Goal: Navigation & Orientation: Find specific page/section

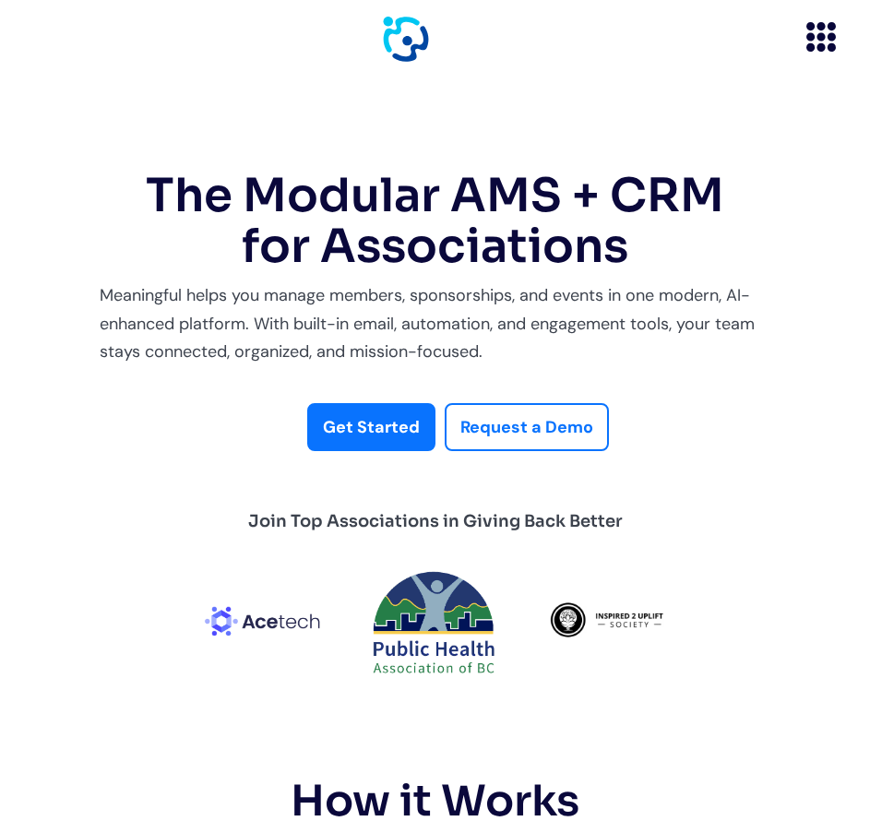
click at [375, 404] on link "Get Started" at bounding box center [371, 427] width 128 height 49
drag, startPoint x: 362, startPoint y: 46, endPoint x: 421, endPoint y: 29, distance: 61.6
click at [366, 45] on div "Home How it Works For Volunteers Discover exciting opportunities For Non Profit…" at bounding box center [435, 39] width 814 height 78
click at [435, 24] on div "Home How it Works For Volunteers Discover exciting opportunities For Non Profit…" at bounding box center [435, 39] width 814 height 78
click at [420, 40] on img "home" at bounding box center [406, 39] width 46 height 45
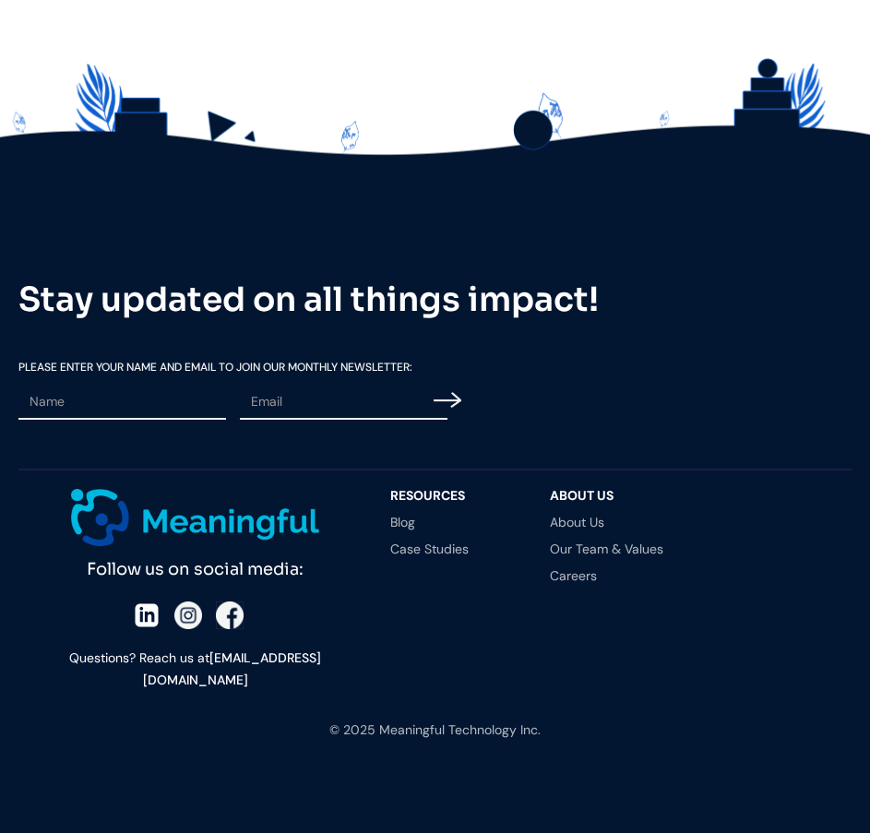
scroll to position [4936, 0]
click at [199, 546] on img at bounding box center [194, 517] width 247 height 57
click at [581, 528] on link "About Us" at bounding box center [620, 522] width 141 height 13
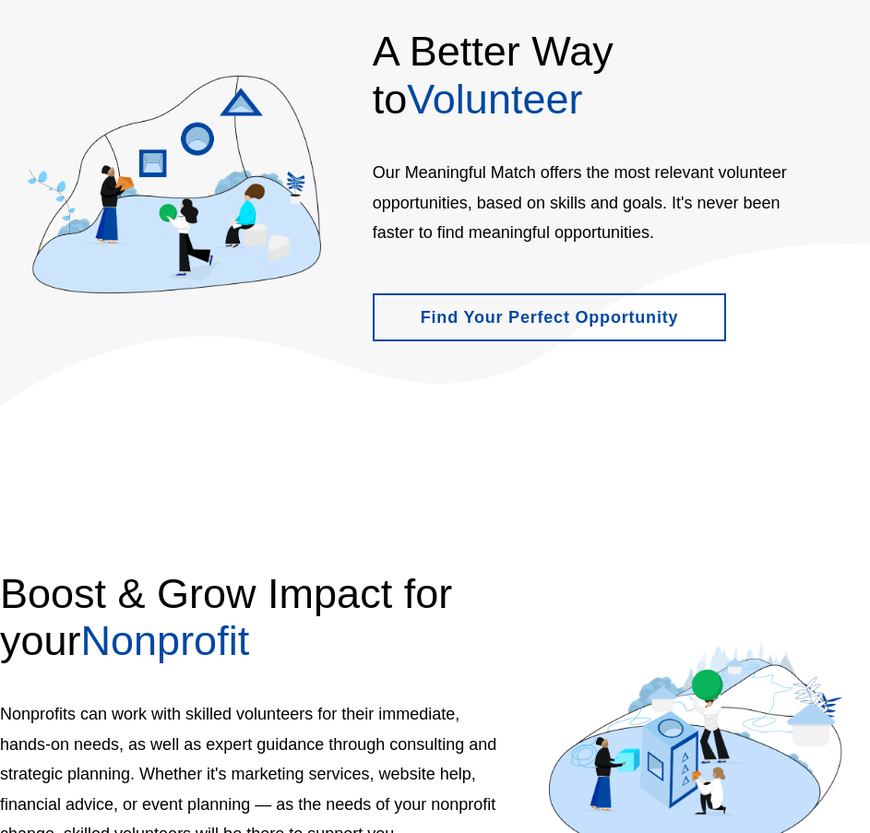
scroll to position [922, 0]
